Goal: Navigation & Orientation: Find specific page/section

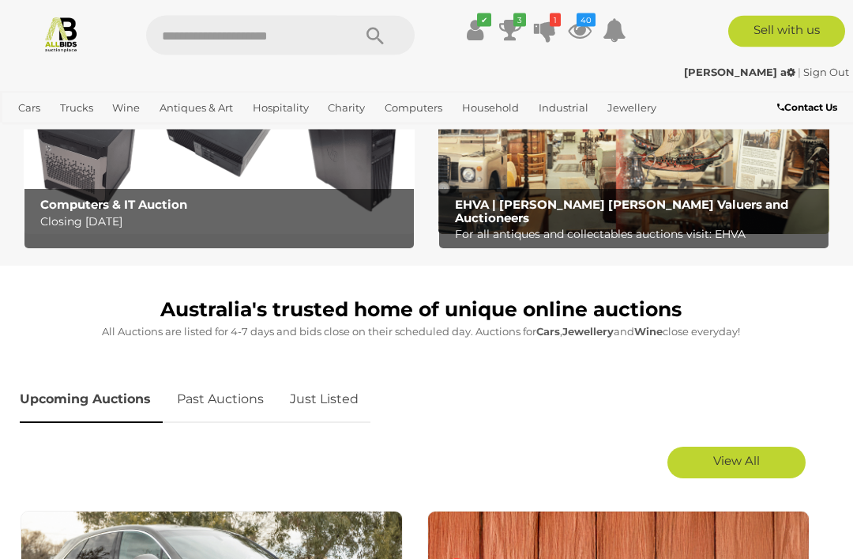
scroll to position [495, 0]
click at [771, 464] on link "View All" at bounding box center [737, 462] width 138 height 32
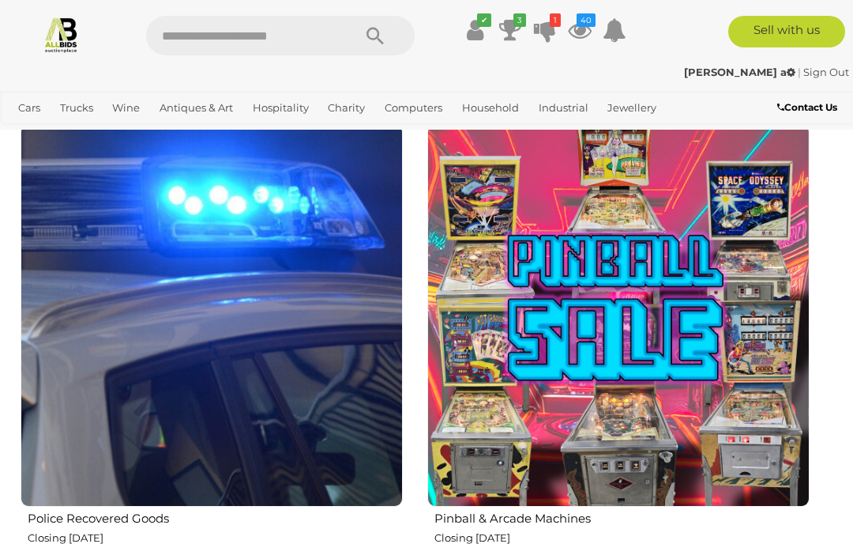
scroll to position [3174, 0]
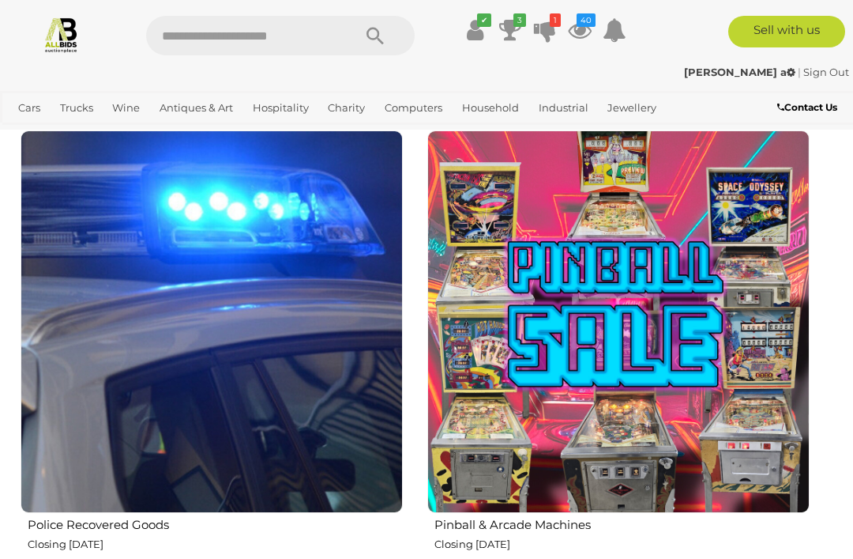
click at [280, 409] on img at bounding box center [212, 321] width 382 height 382
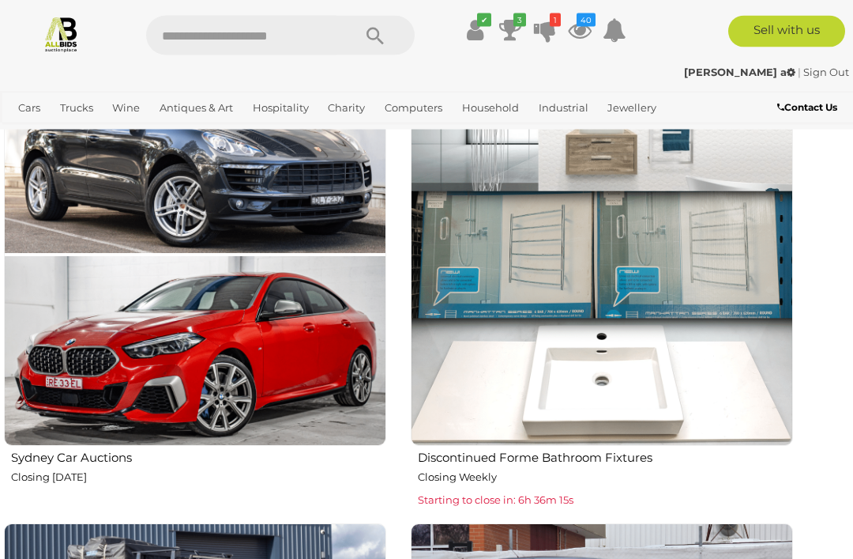
scroll to position [1860, 17]
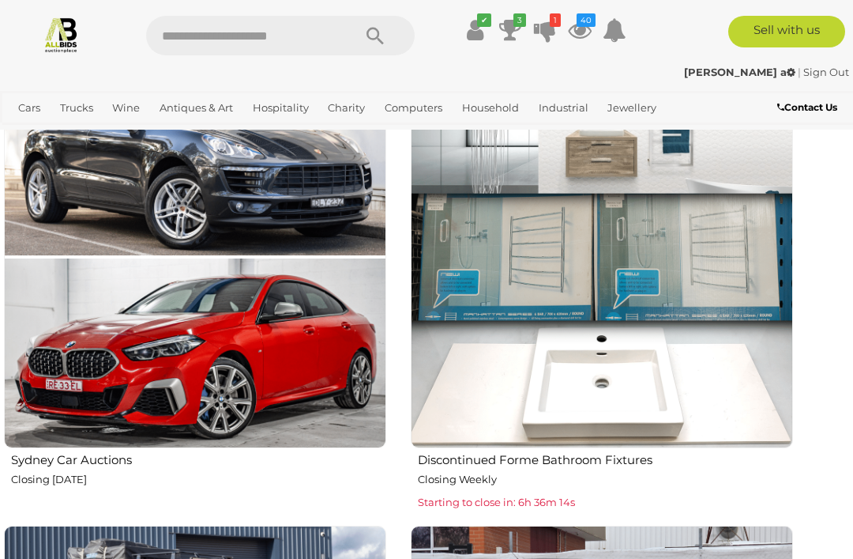
click at [576, 320] on img at bounding box center [602, 257] width 382 height 382
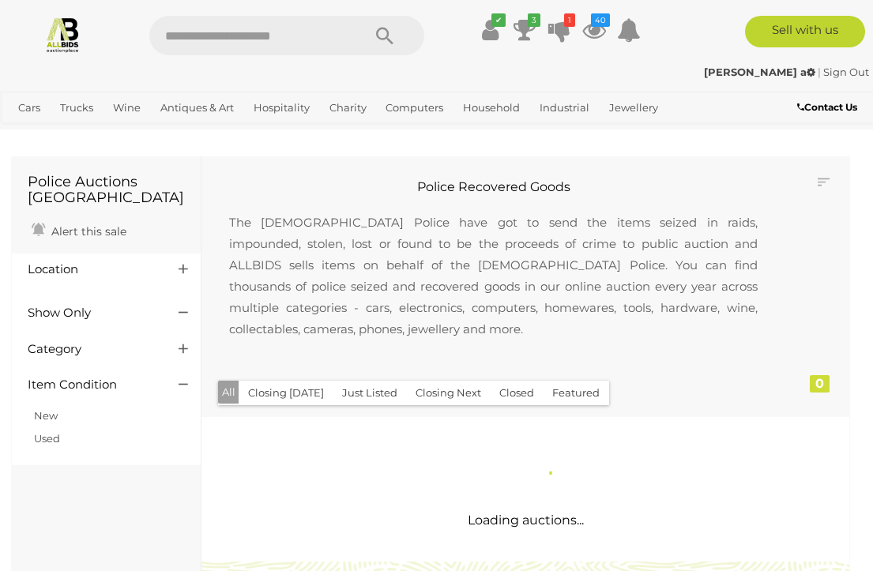
scroll to position [2, 0]
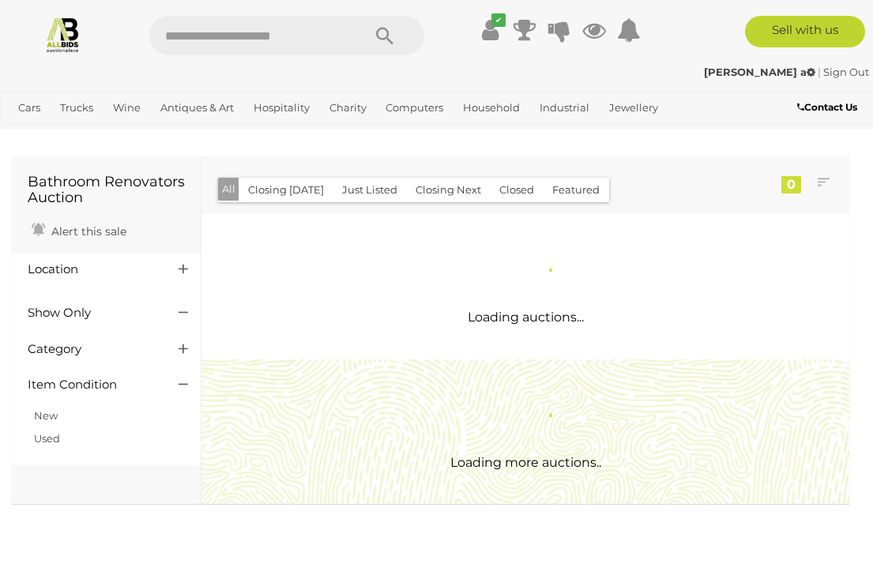
scroll to position [2, 0]
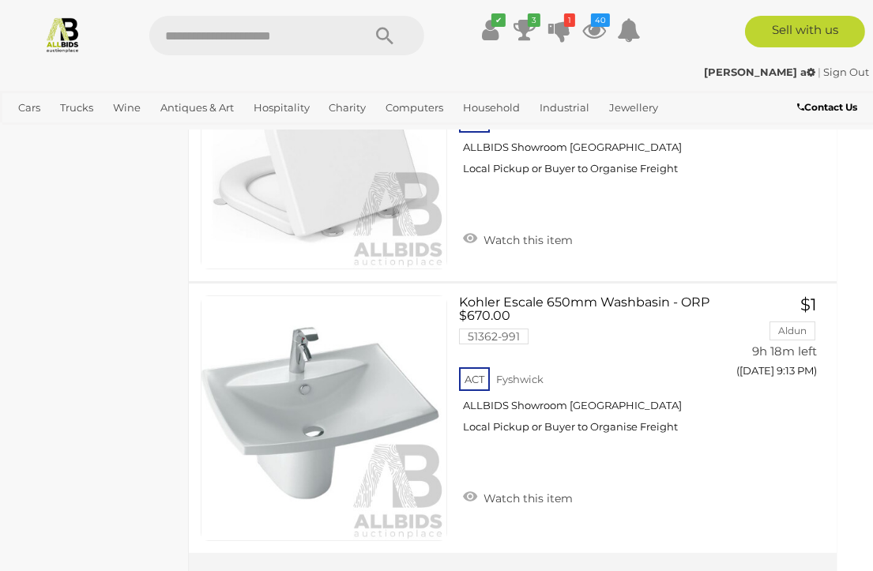
scroll to position [9214, 13]
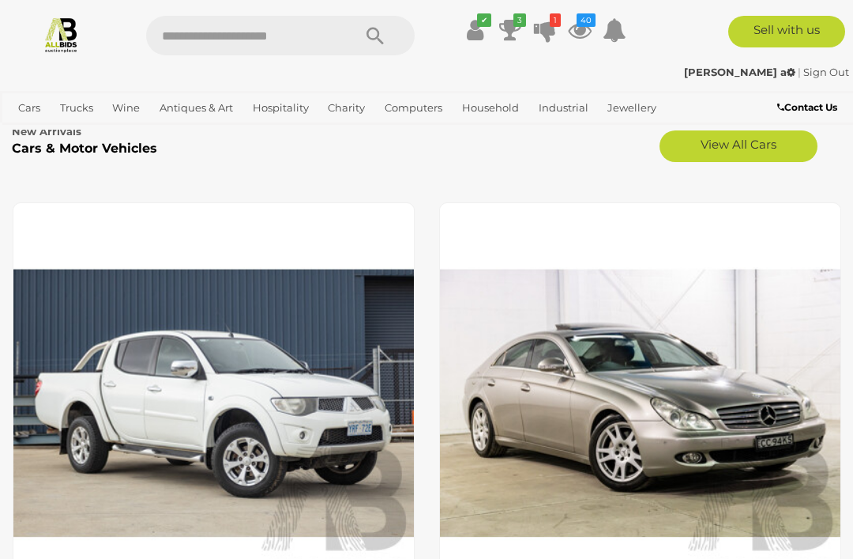
scroll to position [4027, 0]
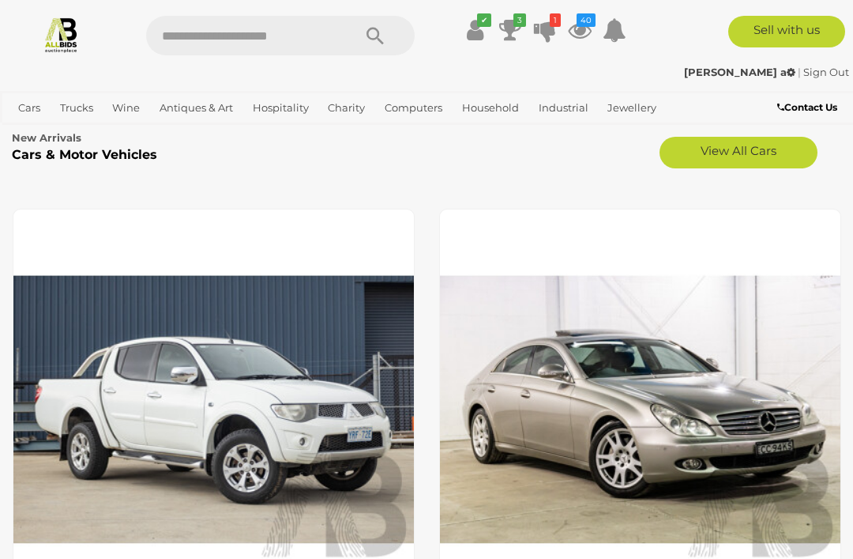
click at [545, 31] on icon at bounding box center [545, 30] width 22 height 28
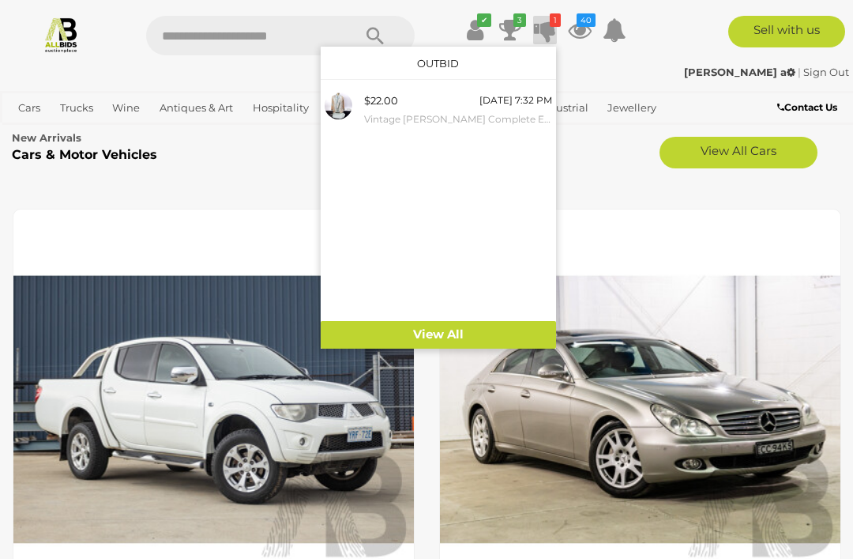
click at [585, 28] on icon at bounding box center [580, 30] width 24 height 28
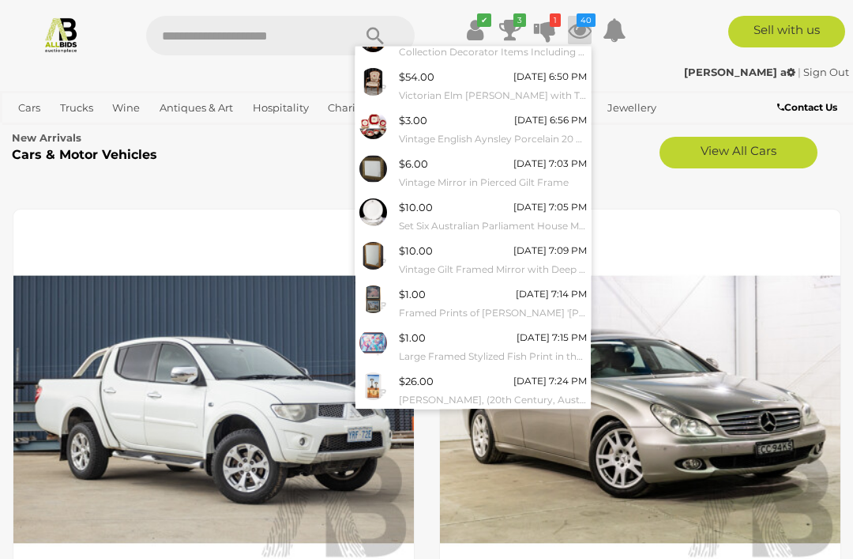
scroll to position [100, 0]
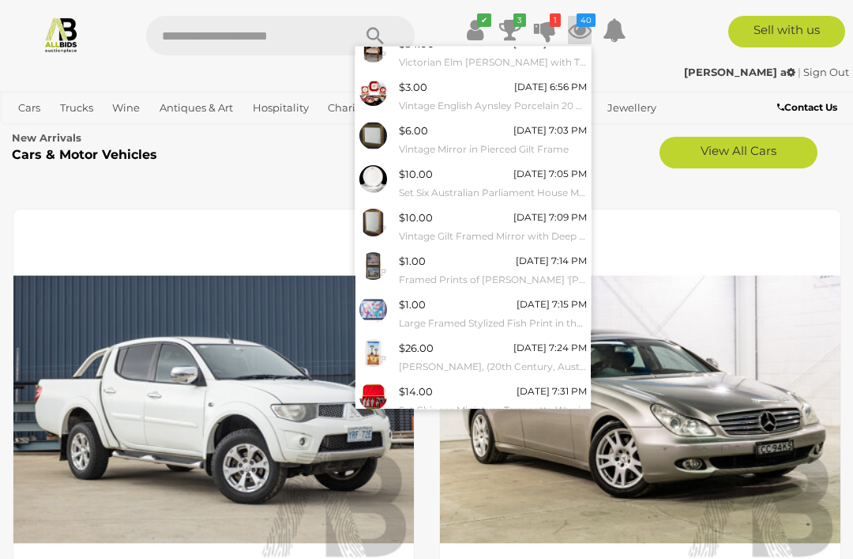
click at [529, 428] on link "View All" at bounding box center [473, 436] width 235 height 28
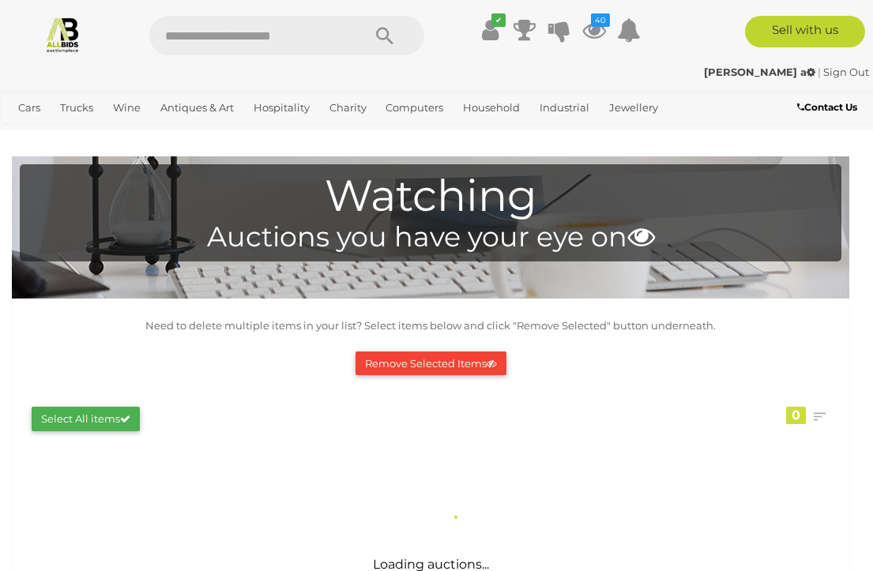
scroll to position [2, 0]
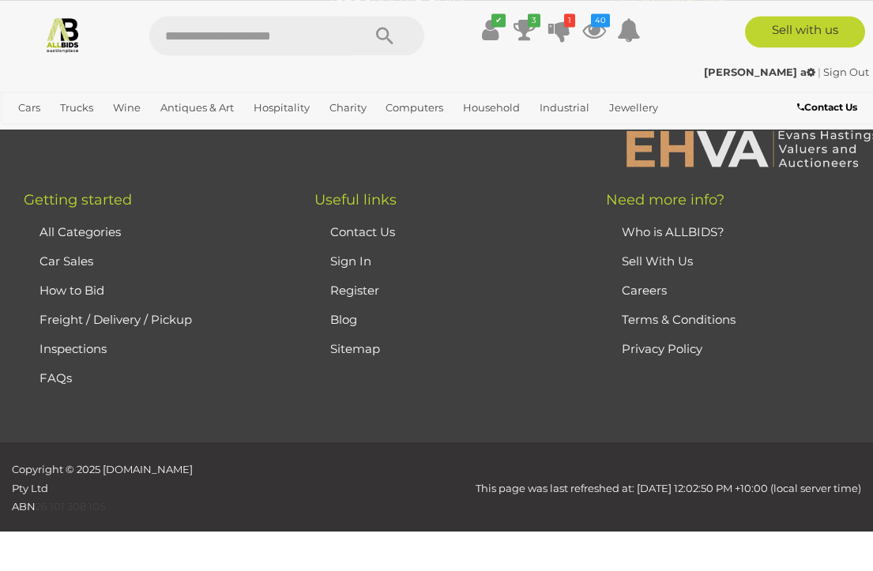
scroll to position [17136, 0]
